Goal: Task Accomplishment & Management: Manage account settings

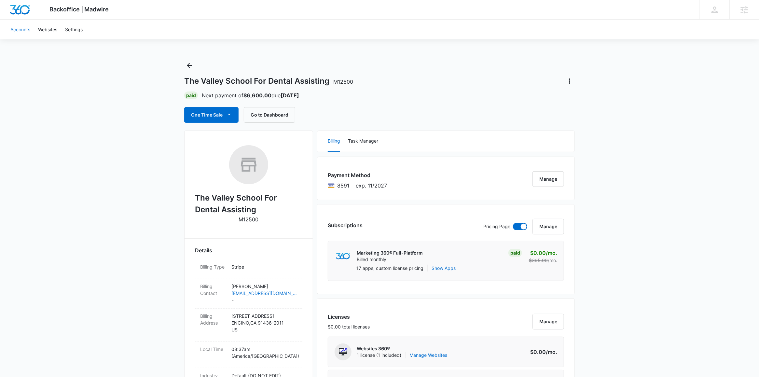
click at [24, 29] on link "Accounts" at bounding box center [21, 30] width 28 height 20
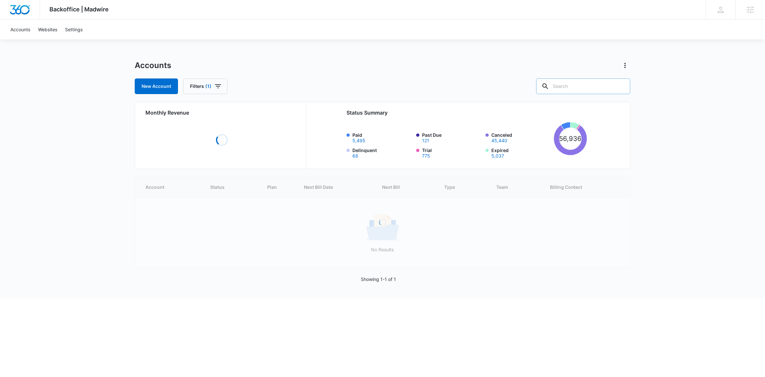
click at [601, 88] on input "text" at bounding box center [583, 86] width 94 height 16
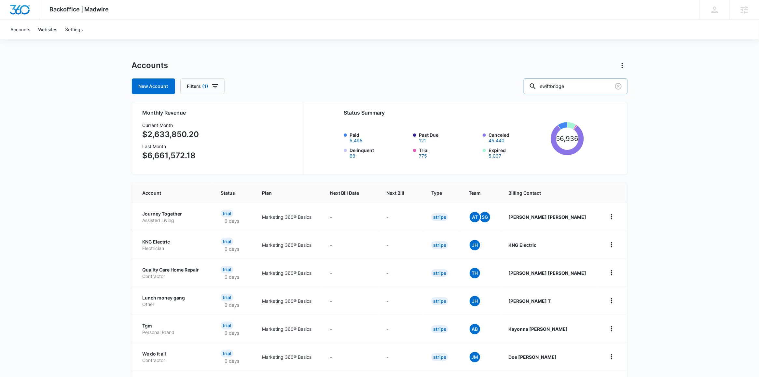
type input "swiftbridge"
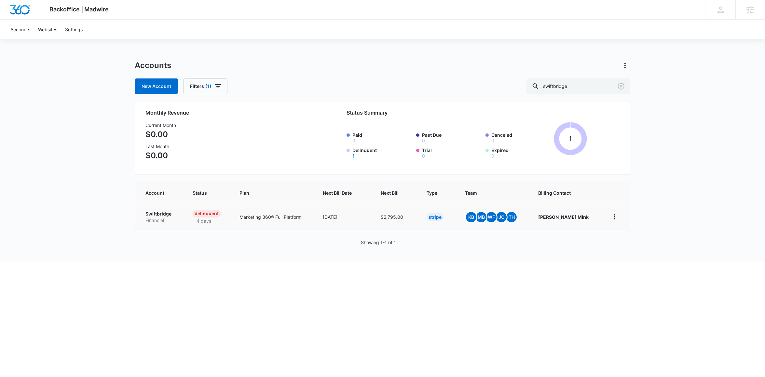
click at [152, 214] on p "Swiftbridge" at bounding box center [161, 214] width 32 height 7
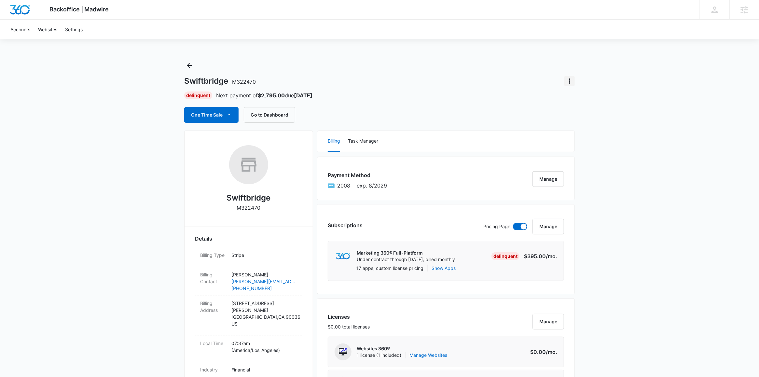
click at [571, 79] on icon "Actions" at bounding box center [570, 81] width 8 height 8
click at [592, 101] on div "Close Account" at bounding box center [587, 99] width 31 height 5
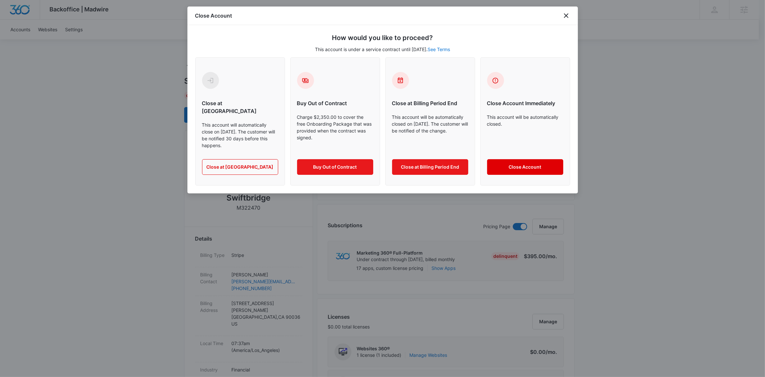
click at [555, 160] on button "Close Account" at bounding box center [525, 167] width 76 height 16
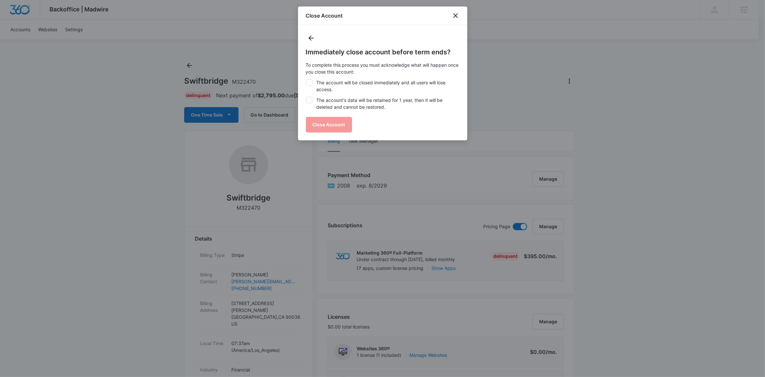
click at [319, 77] on div "Immediately close account before term ends? To complete this process you must a…" at bounding box center [383, 89] width 154 height 85
click at [319, 82] on label "The account will be closed immediately and all users will lose access." at bounding box center [383, 86] width 154 height 14
click at [306, 79] on input "The account will be closed immediately and all users will lose access." at bounding box center [306, 79] width 0 height 0
checkbox input "true"
click at [317, 109] on label "The account's data will be retained for 1 year, then it will be deleted and can…" at bounding box center [383, 104] width 154 height 14
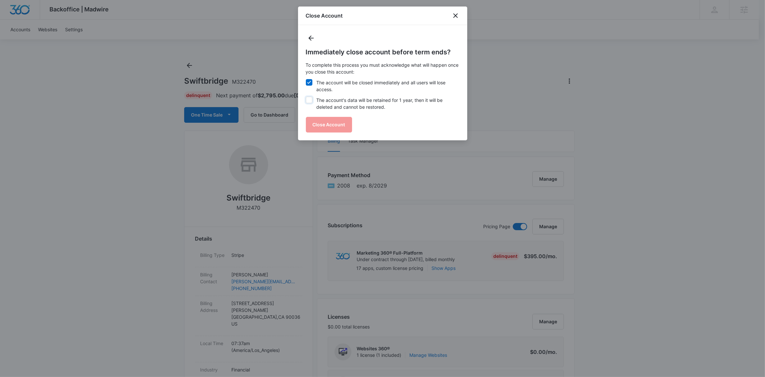
click at [306, 97] on input "The account's data will be retained for 1 year, then it will be deleted and can…" at bounding box center [306, 97] width 0 height 0
checkbox input "true"
drag, startPoint x: 320, startPoint y: 115, endPoint x: 321, endPoint y: 120, distance: 5.6
click at [320, 117] on div "Immediately close account before term ends? To complete this process you must a…" at bounding box center [383, 89] width 154 height 85
click at [321, 120] on button "Close Account" at bounding box center [329, 125] width 46 height 16
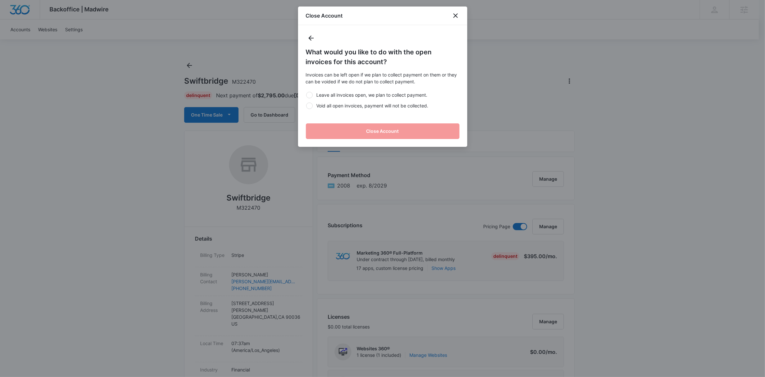
click at [345, 93] on label "Leave all invoices open, we plan to collect payment." at bounding box center [383, 94] width 154 height 7
click at [306, 95] on input "Leave all invoices open, we plan to collect payment." at bounding box center [306, 95] width 0 height 0
click at [354, 93] on label "Leave all invoices open, we plan to collect payment." at bounding box center [383, 94] width 154 height 7
click at [306, 95] on input "Leave all invoices open, we plan to collect payment." at bounding box center [306, 95] width 0 height 0
click at [345, 108] on label "Void all open invoices, payment will not be collected." at bounding box center [383, 105] width 154 height 7
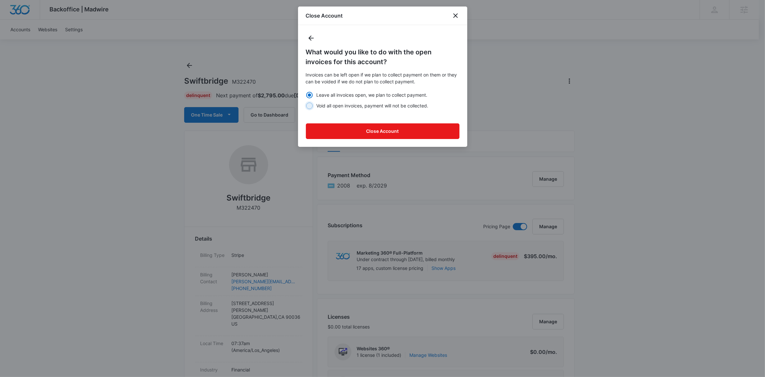
click at [306, 106] on input "Void all open invoices, payment will not be collected." at bounding box center [306, 105] width 0 height 0
radio input "false"
radio input "true"
click at [430, 128] on button "Close Account" at bounding box center [383, 131] width 154 height 16
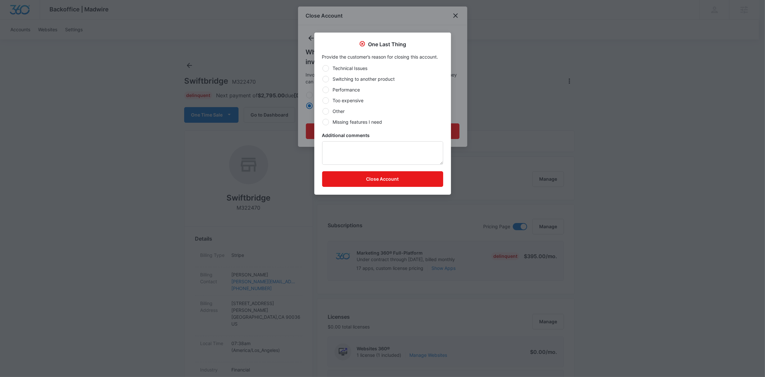
click at [344, 87] on label "Performance" at bounding box center [382, 89] width 121 height 7
click at [323, 89] on input "Performance" at bounding box center [322, 89] width 0 height 0
radio input "true"
click at [370, 183] on button "Close Account" at bounding box center [382, 179] width 121 height 16
